Goal: Information Seeking & Learning: Learn about a topic

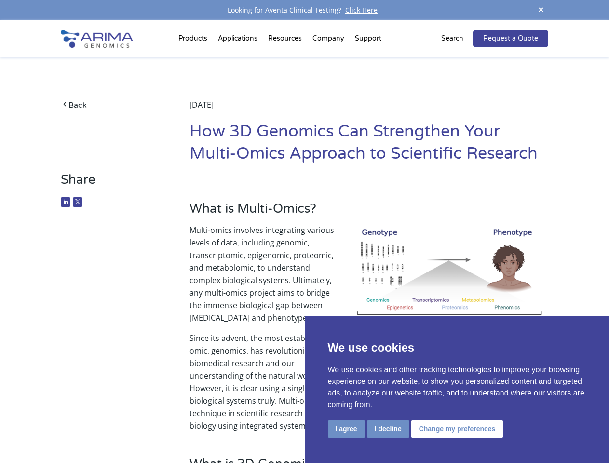
click at [304, 231] on p "Multi-omics involves integrating various levels of data, including genomic, tra…" at bounding box center [368, 278] width 359 height 108
click at [346, 429] on button "I agree" at bounding box center [346, 429] width 37 height 18
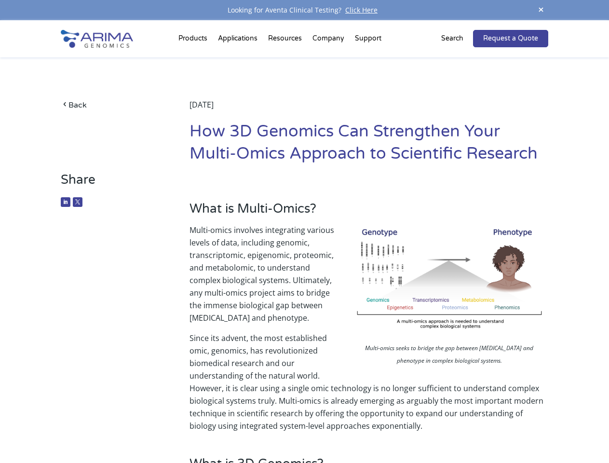
click at [388, 429] on p "Since its advent, the most established omic, genomics, has revolutionized biome…" at bounding box center [368, 382] width 359 height 100
click at [456, 429] on p "Since its advent, the most established omic, genomics, has revolutionized biome…" at bounding box center [368, 382] width 359 height 100
click at [541, 10] on span at bounding box center [541, 10] width 14 height 13
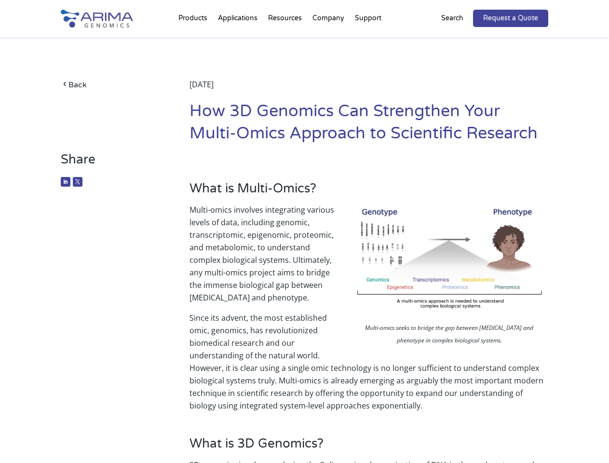
click at [304, 241] on p "Multi-omics involves integrating various levels of data, including genomic, tra…" at bounding box center [368, 257] width 359 height 108
click at [194, 40] on div "Back [DATE] How 3D Genomics Can Strengthen Your Multi-Omics Approach to Scienti…" at bounding box center [304, 94] width 487 height 115
click at [286, 40] on div "Back [DATE] How 3D Genomics Can Strengthen Your Multi-Omics Approach to Scienti…" at bounding box center [304, 94] width 487 height 115
click at [329, 40] on div "Back [DATE] How 3D Genomics Can Strengthen Your Multi-Omics Approach to Scienti…" at bounding box center [304, 94] width 487 height 115
click at [368, 40] on div "Back [DATE] How 3D Genomics Can Strengthen Your Multi-Omics Approach to Scienti…" at bounding box center [304, 94] width 487 height 115
